Goal: Navigation & Orientation: Find specific page/section

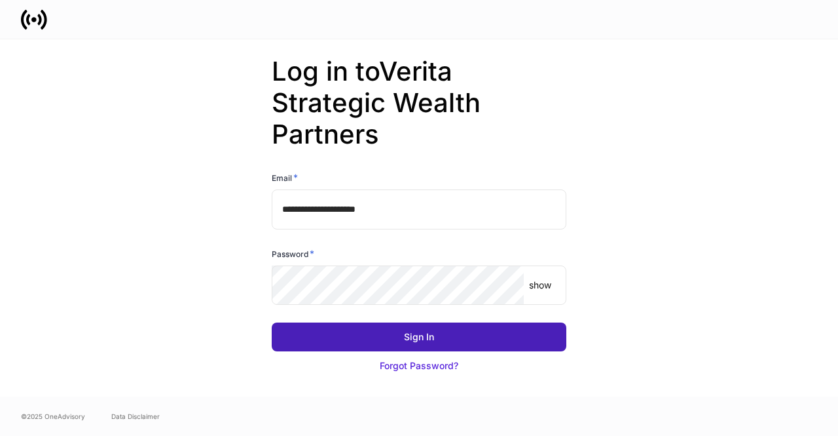
click at [504, 342] on button "Sign In" at bounding box center [419, 336] width 295 height 29
